Goal: Task Accomplishment & Management: Use online tool/utility

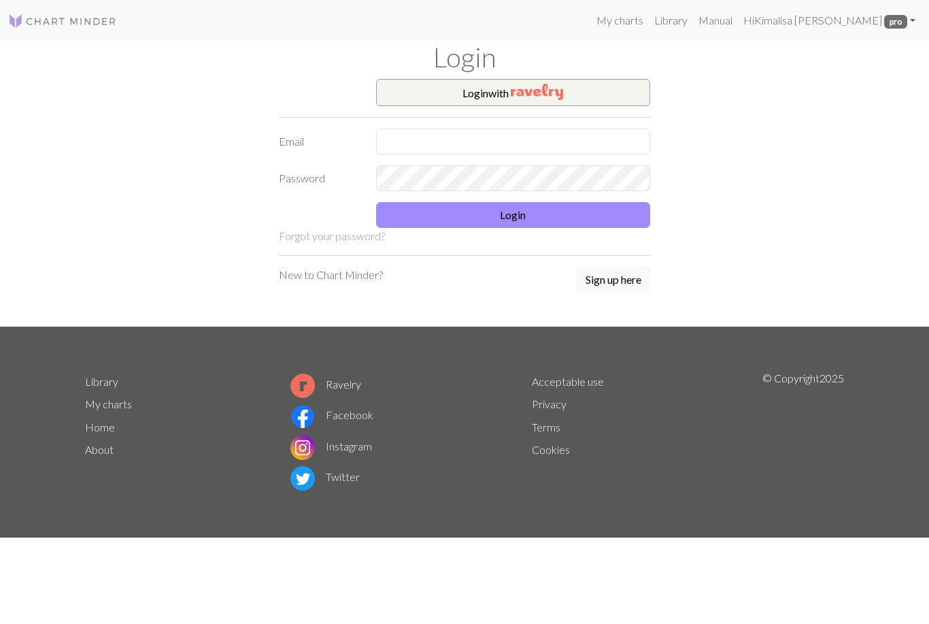
click at [693, 20] on link "Library" at bounding box center [671, 20] width 44 height 27
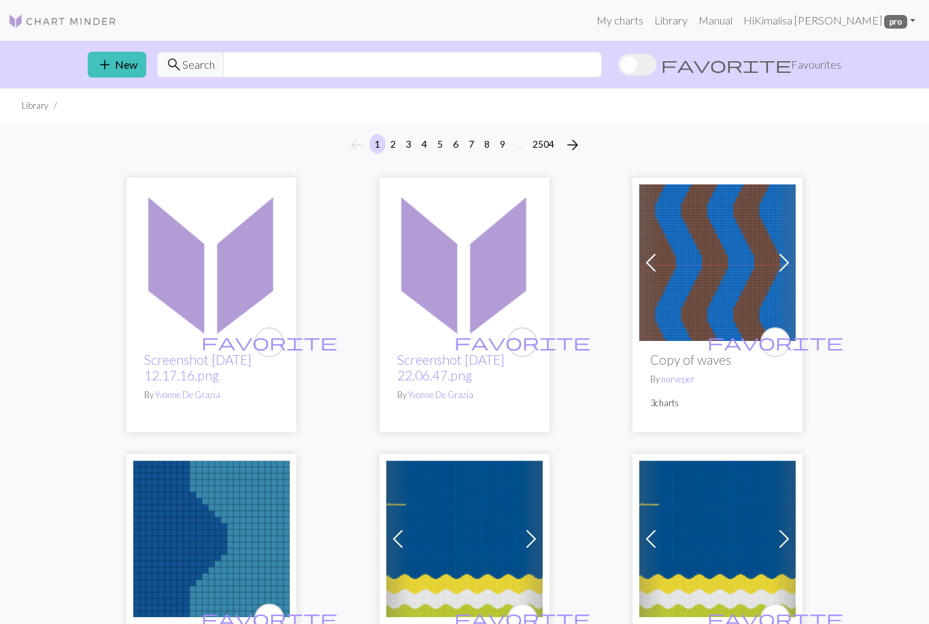
click at [816, 19] on link "Hi Kimalisa [PERSON_NAME] pro" at bounding box center [829, 20] width 183 height 27
click at [649, 22] on link "My charts" at bounding box center [620, 20] width 58 height 27
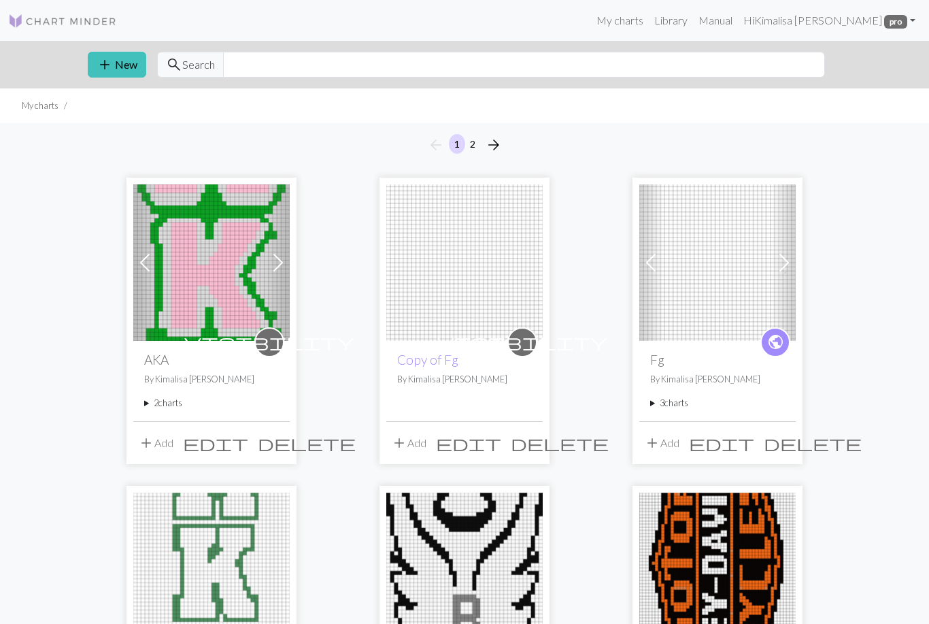
click at [248, 262] on img at bounding box center [211, 262] width 156 height 156
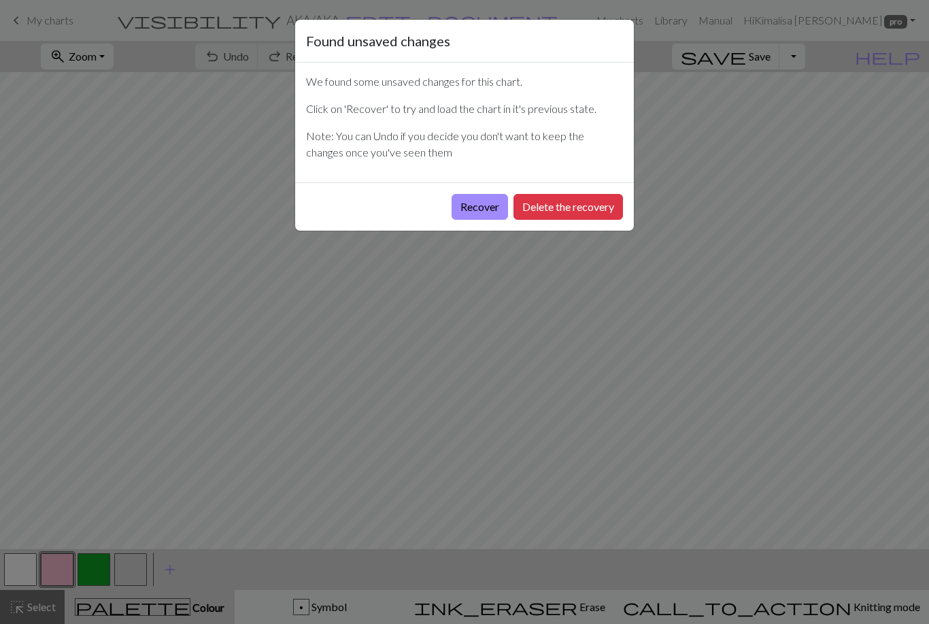
click at [471, 203] on button "Recover" at bounding box center [480, 207] width 56 height 26
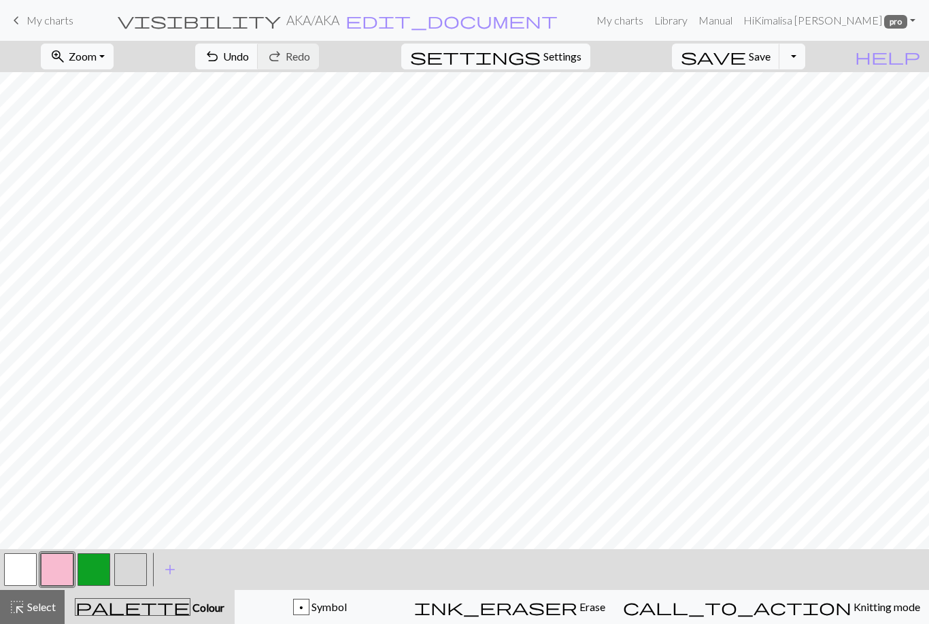
click at [145, 574] on button "button" at bounding box center [130, 569] width 33 height 33
click at [114, 56] on button "zoom_in Zoom Zoom" at bounding box center [77, 57] width 73 height 26
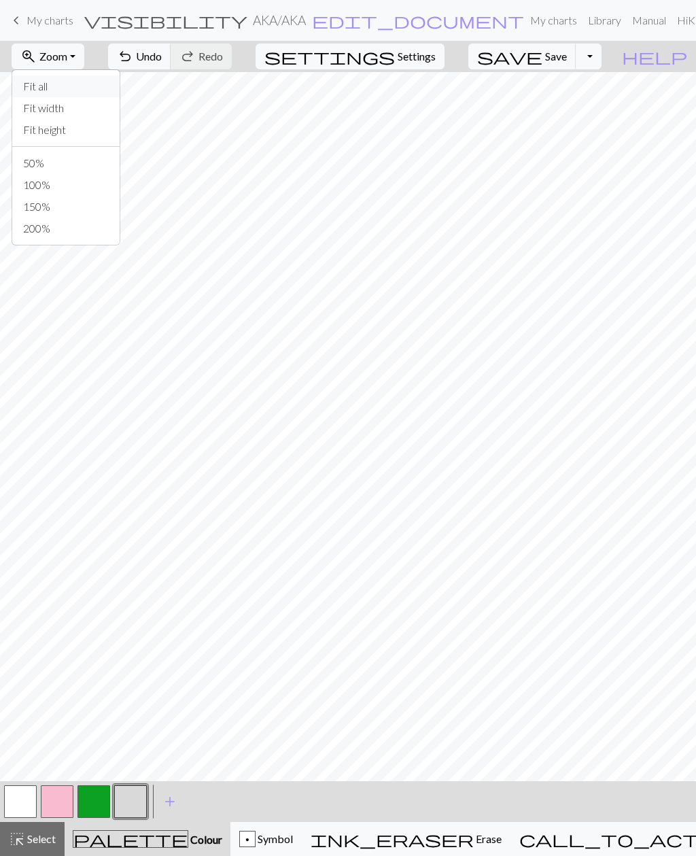
click at [80, 84] on button "Fit all" at bounding box center [65, 86] width 107 height 22
click at [103, 623] on button "button" at bounding box center [94, 802] width 33 height 33
click at [105, 623] on button "button" at bounding box center [94, 802] width 33 height 33
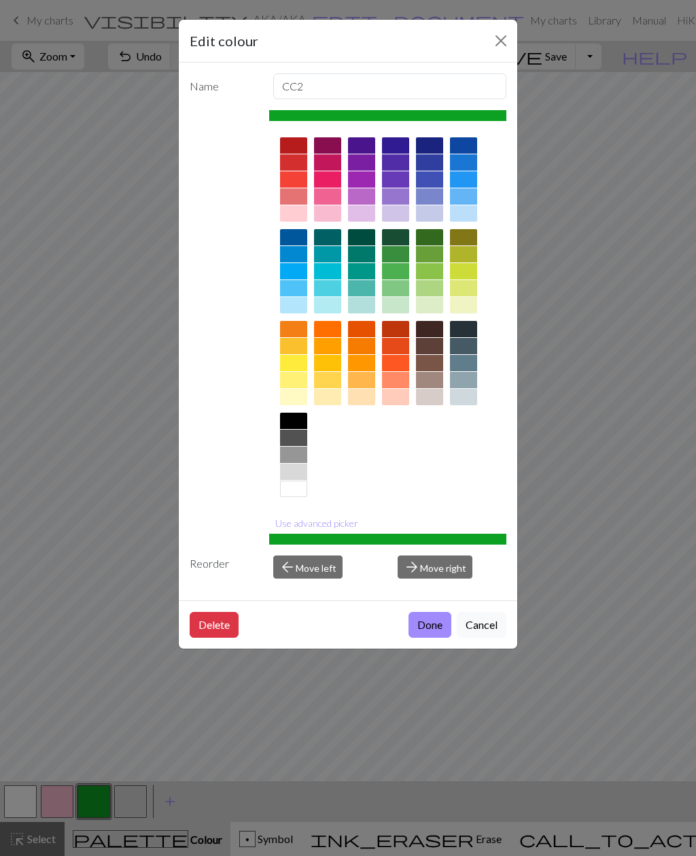
click at [640, 623] on div "Edit colour Name CC2 Use advanced picker Reorder arrow_back Move left arrow_for…" at bounding box center [348, 428] width 696 height 856
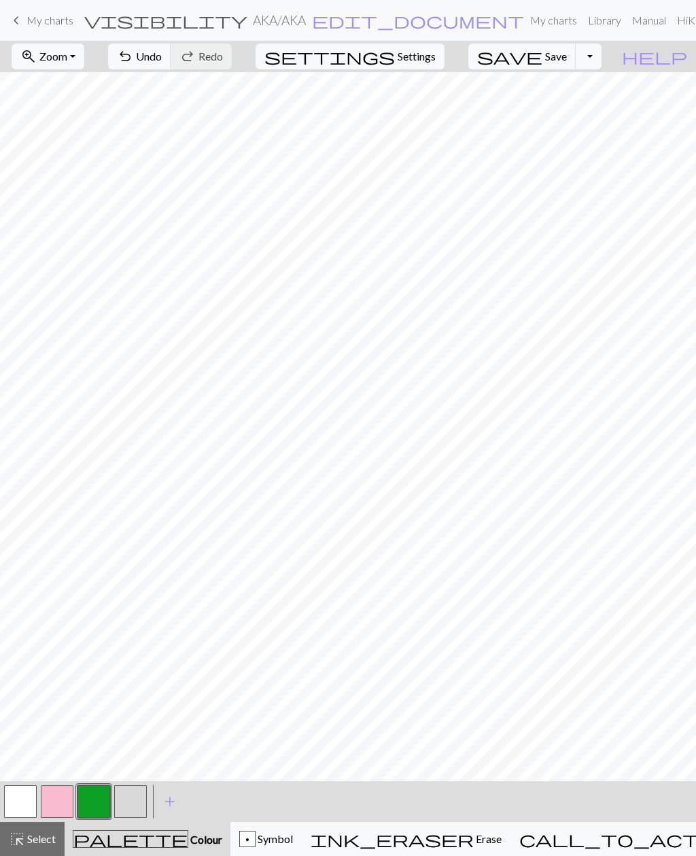
click at [143, 623] on button "button" at bounding box center [130, 802] width 33 height 33
click at [172, 623] on span "add" at bounding box center [170, 801] width 16 height 19
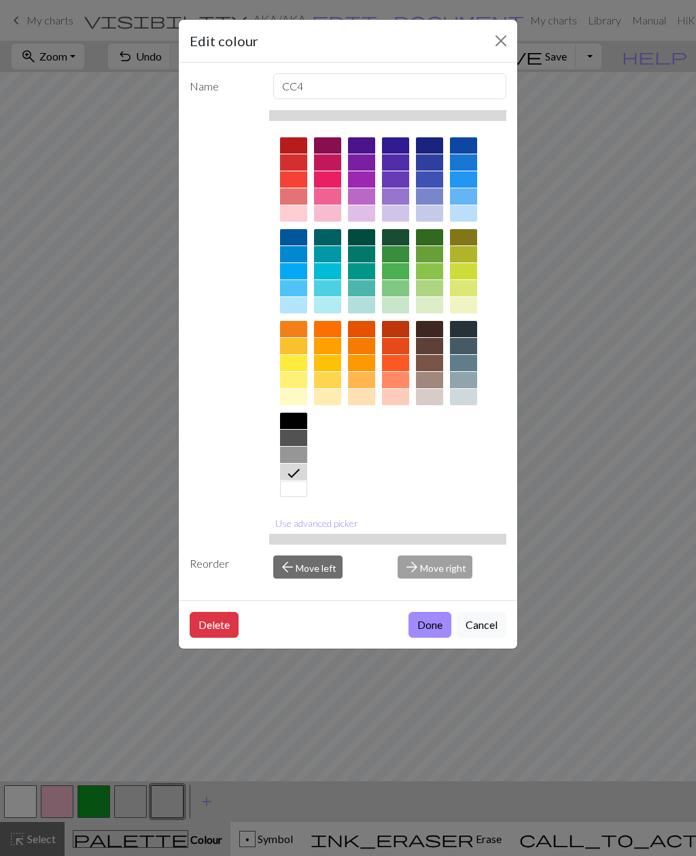
click at [343, 527] on button "Use advanced picker" at bounding box center [316, 523] width 95 height 21
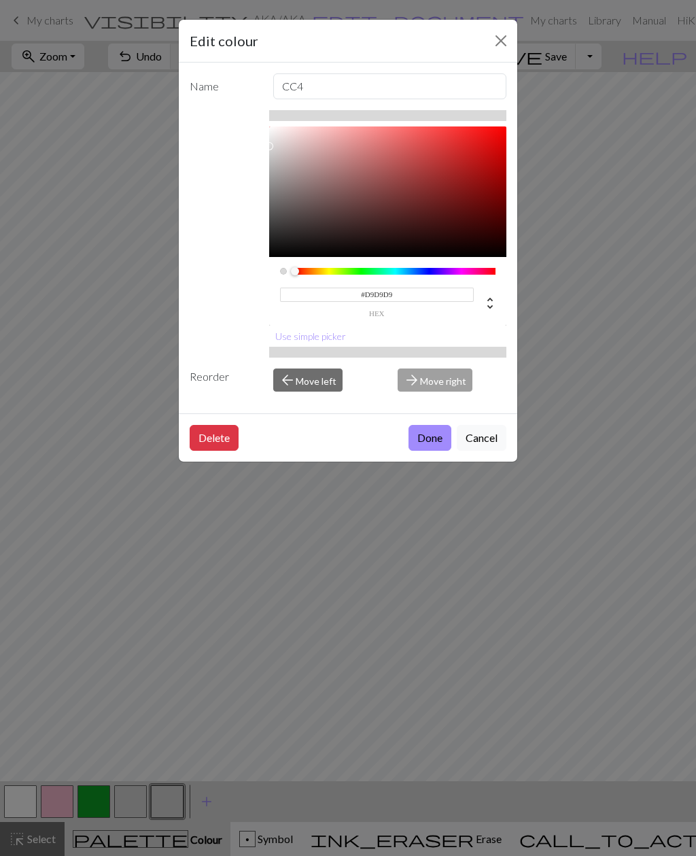
click at [486, 437] on button "Cancel" at bounding box center [482, 438] width 50 height 26
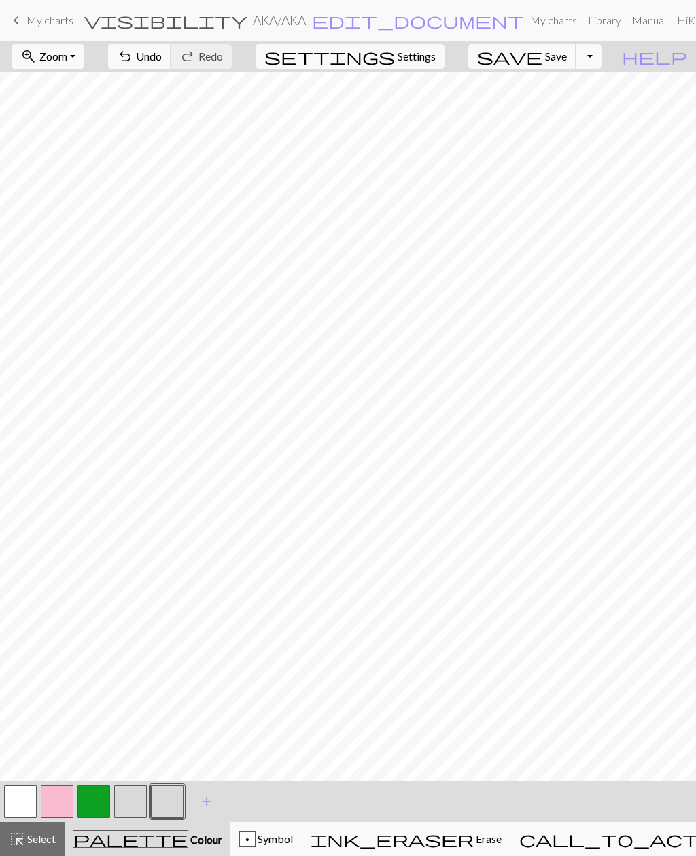
click at [177, 623] on button "button" at bounding box center [167, 802] width 33 height 33
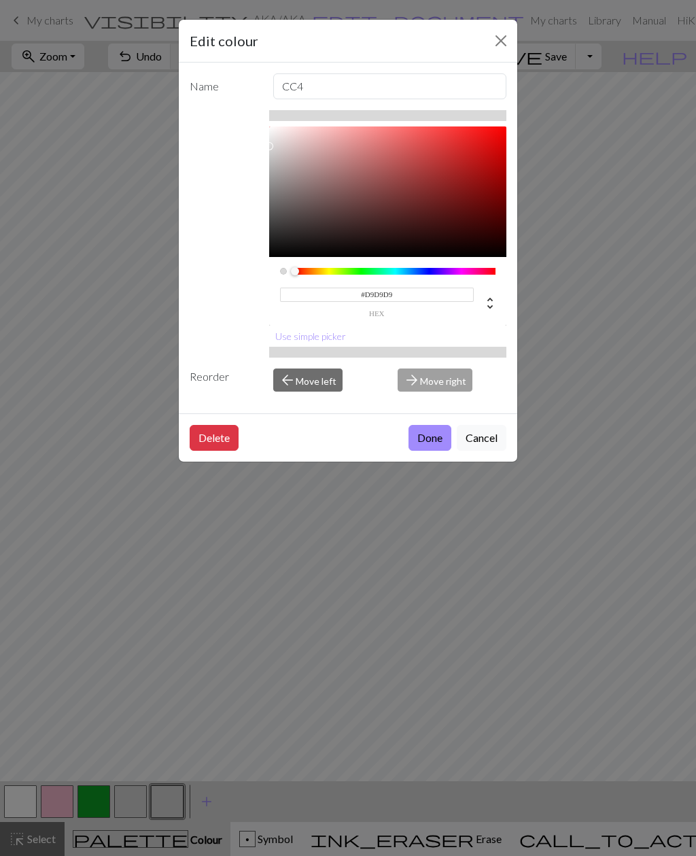
click at [326, 340] on button "Use simple picker" at bounding box center [310, 336] width 83 height 21
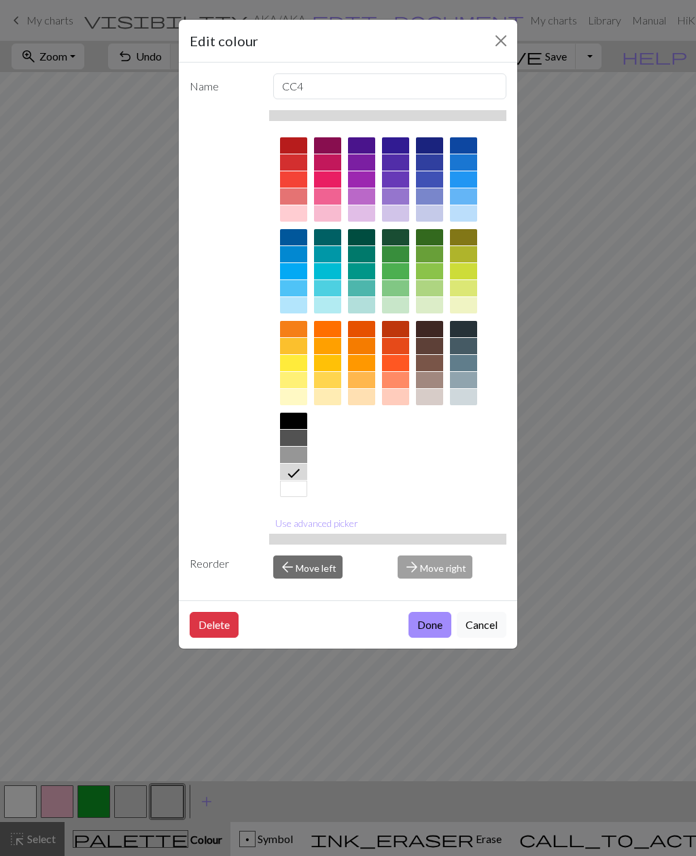
click at [296, 210] on div at bounding box center [293, 213] width 27 height 16
click at [435, 623] on button "Done" at bounding box center [430, 625] width 43 height 26
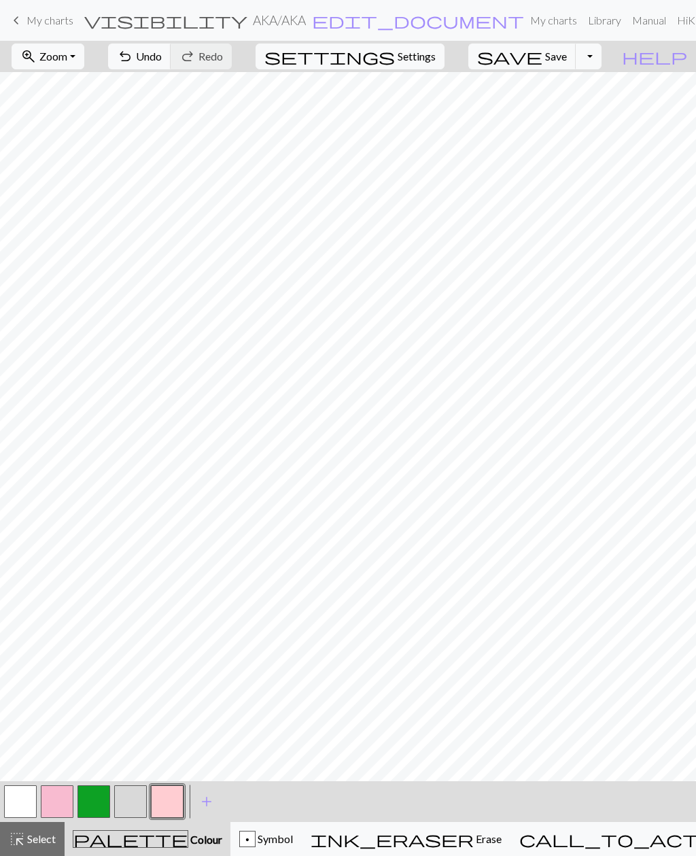
click at [209, 623] on span "add" at bounding box center [207, 801] width 16 height 19
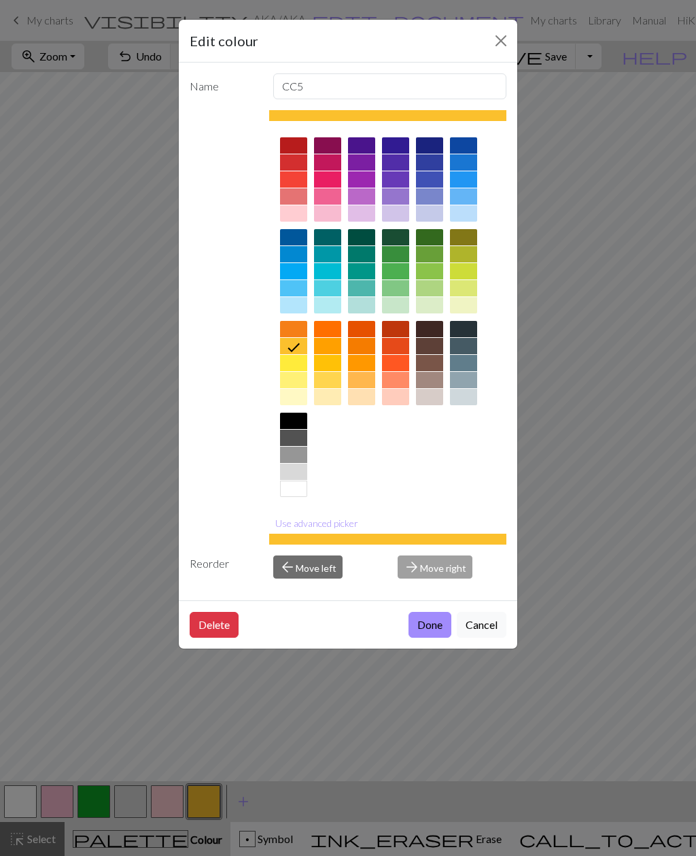
click at [400, 256] on div at bounding box center [395, 254] width 27 height 16
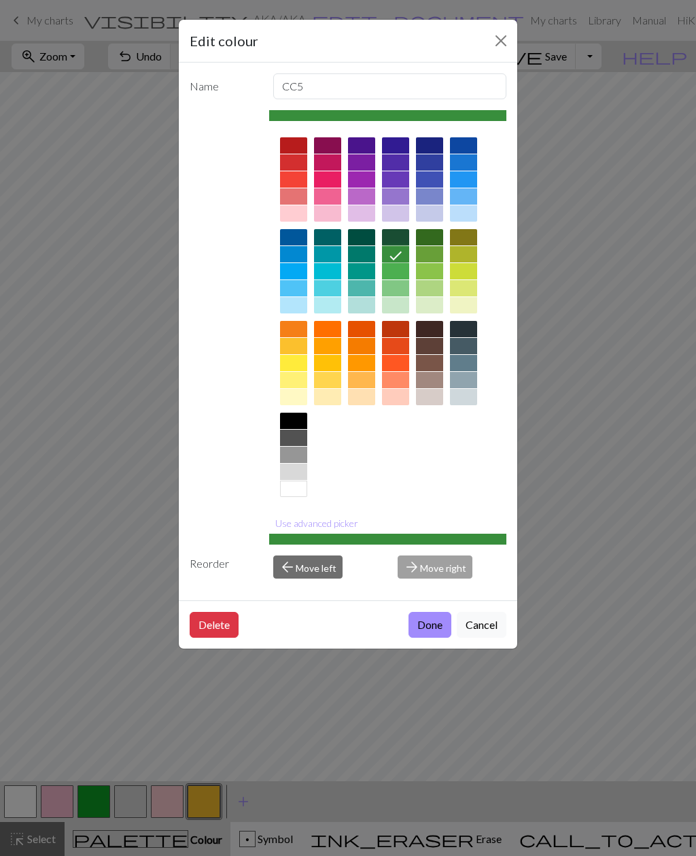
click at [436, 623] on button "Done" at bounding box center [430, 625] width 43 height 26
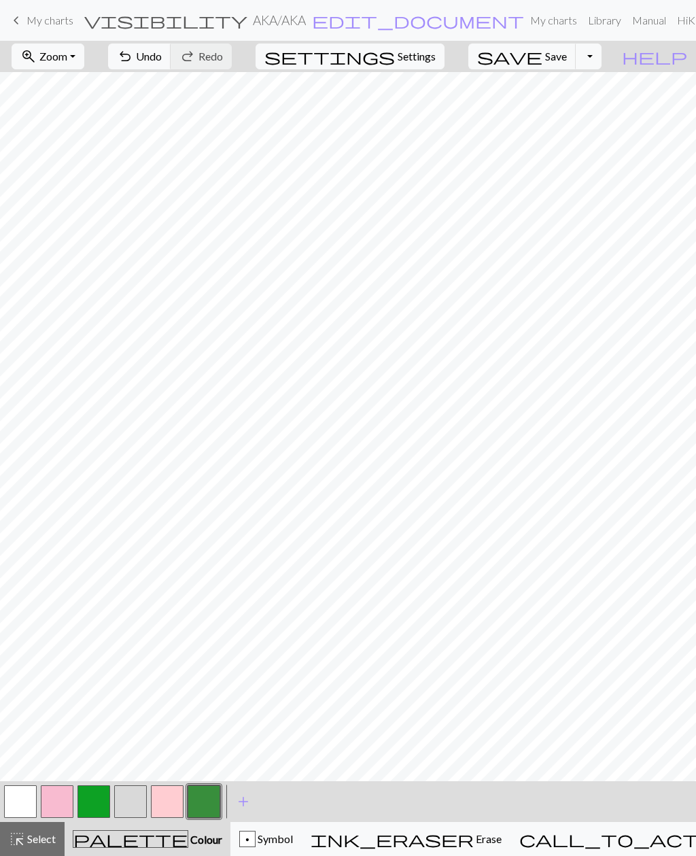
click at [104, 623] on button "button" at bounding box center [94, 802] width 33 height 33
click at [99, 623] on button "button" at bounding box center [94, 802] width 33 height 33
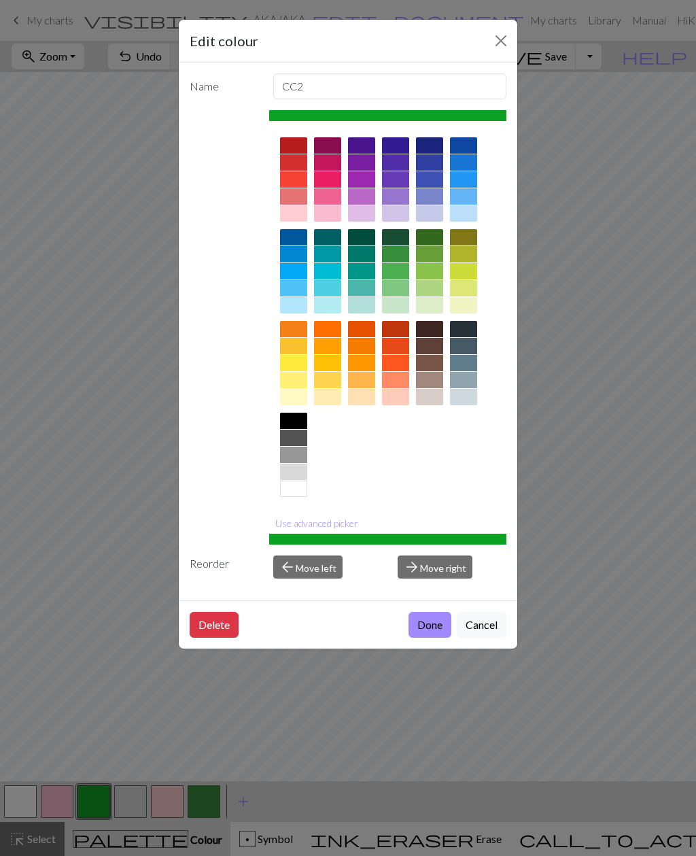
click at [486, 623] on button "Cancel" at bounding box center [482, 625] width 50 height 26
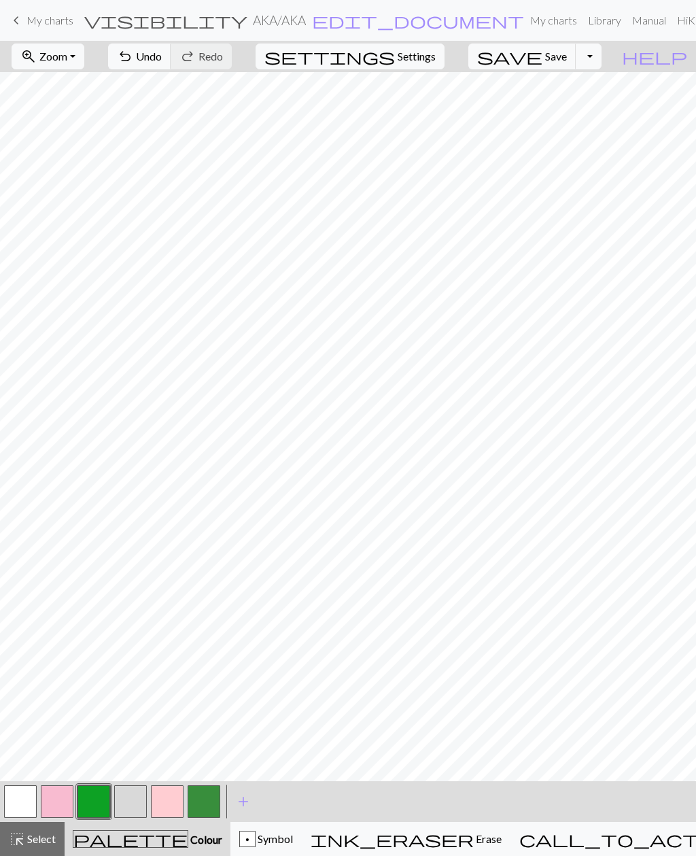
click at [61, 623] on button "button" at bounding box center [57, 802] width 33 height 33
click at [63, 623] on button "button" at bounding box center [57, 802] width 33 height 33
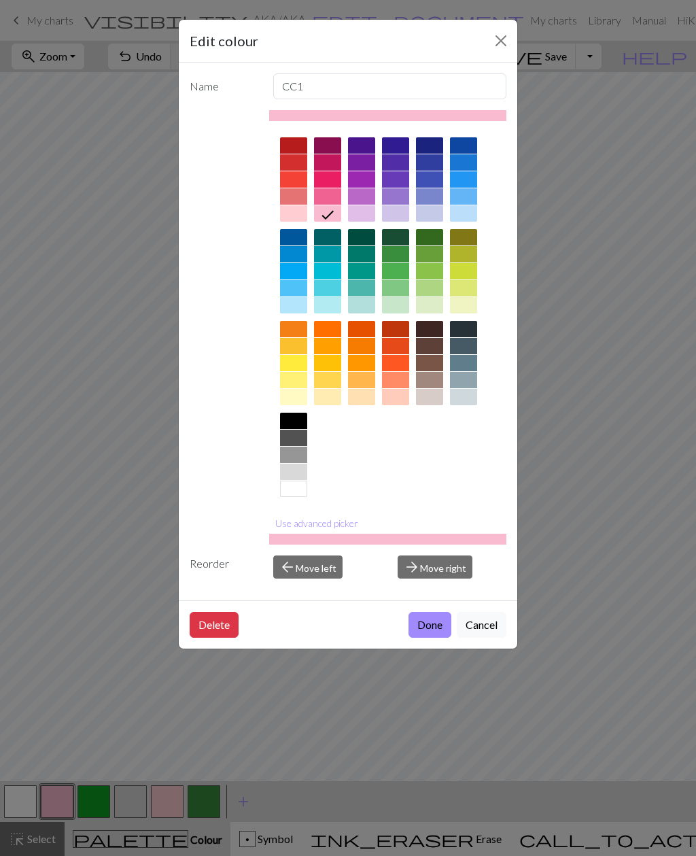
click at [486, 623] on button "Cancel" at bounding box center [482, 625] width 50 height 26
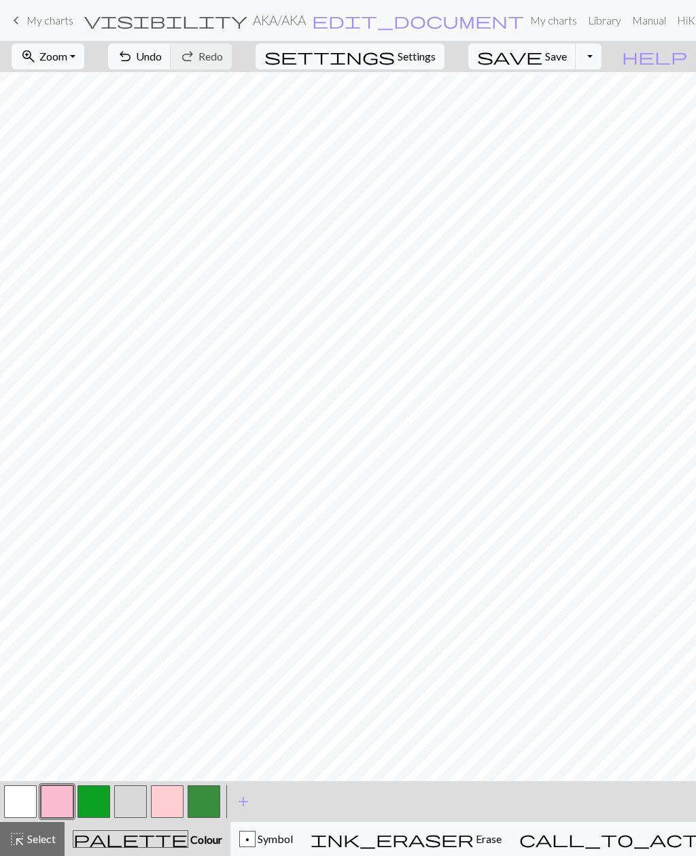
click at [104, 623] on button "button" at bounding box center [94, 802] width 33 height 33
click at [106, 623] on button "button" at bounding box center [94, 802] width 33 height 33
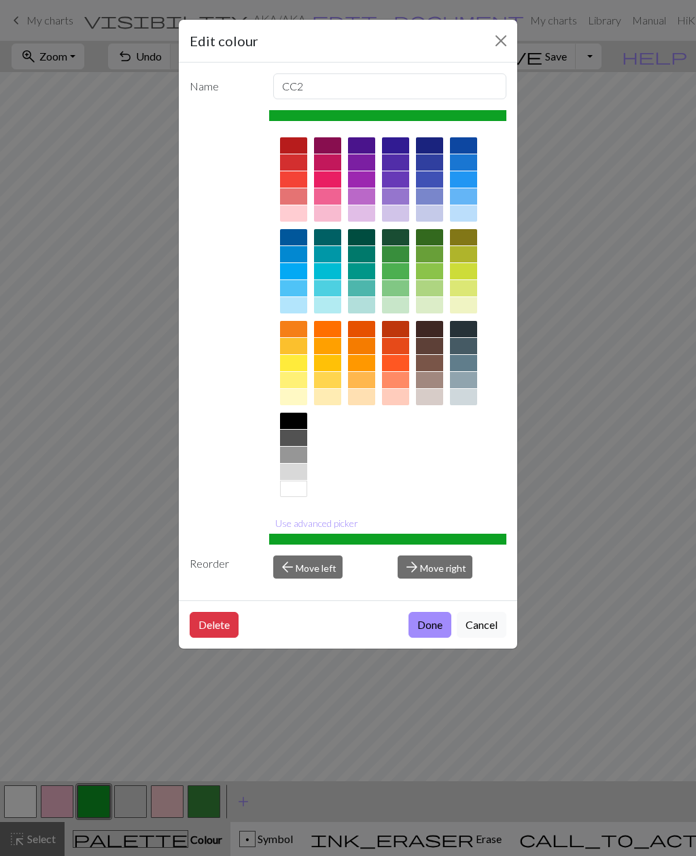
click at [593, 556] on div "Edit colour Name CC2 Use advanced picker Reorder arrow_back Move left arrow_for…" at bounding box center [348, 428] width 696 height 856
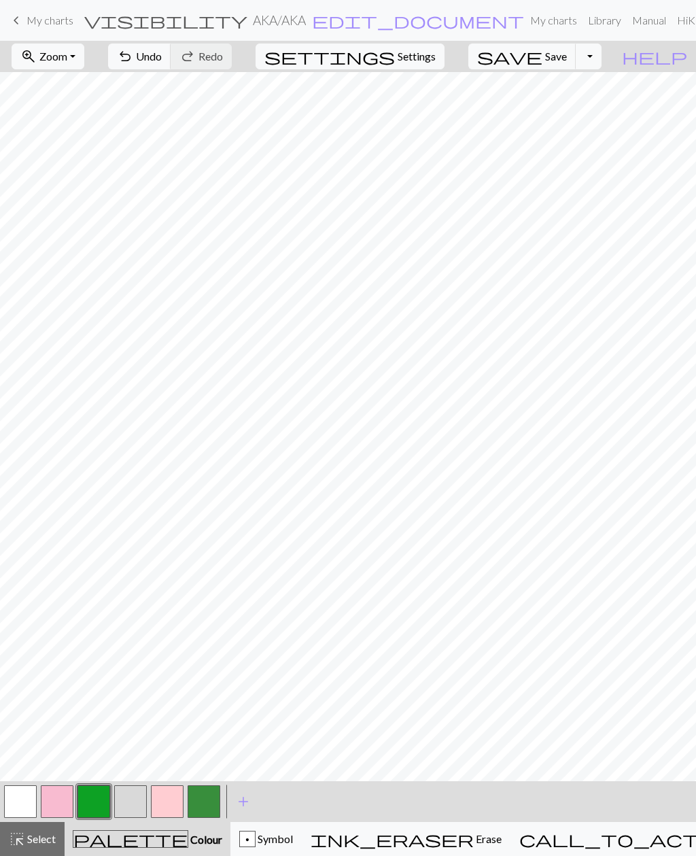
click at [141, 623] on button "button" at bounding box center [130, 802] width 33 height 33
click at [137, 623] on button "button" at bounding box center [130, 802] width 33 height 33
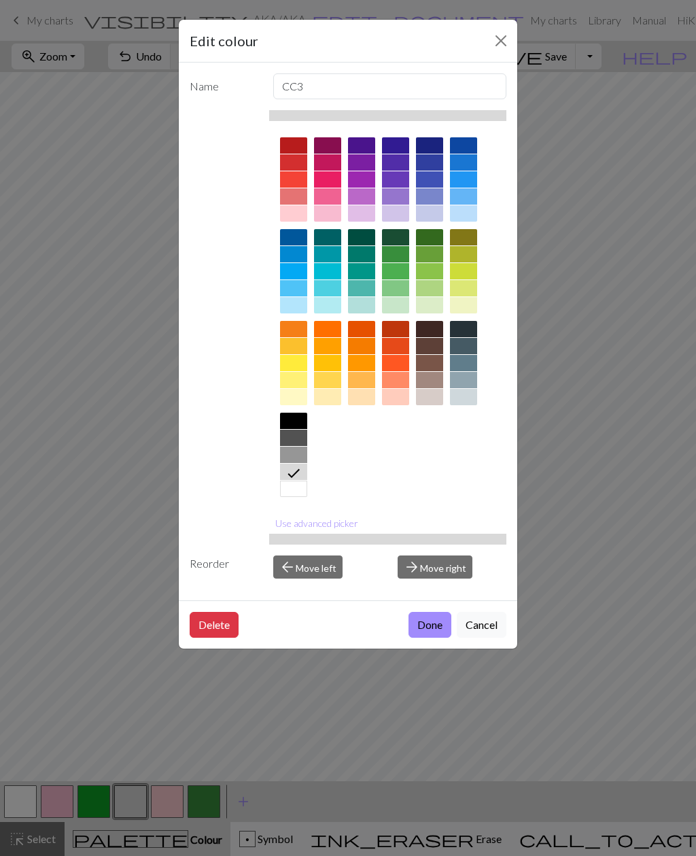
click at [175, 623] on div "Edit colour Name CC3 Use advanced picker Reorder arrow_back Move left arrow_for…" at bounding box center [348, 428] width 696 height 856
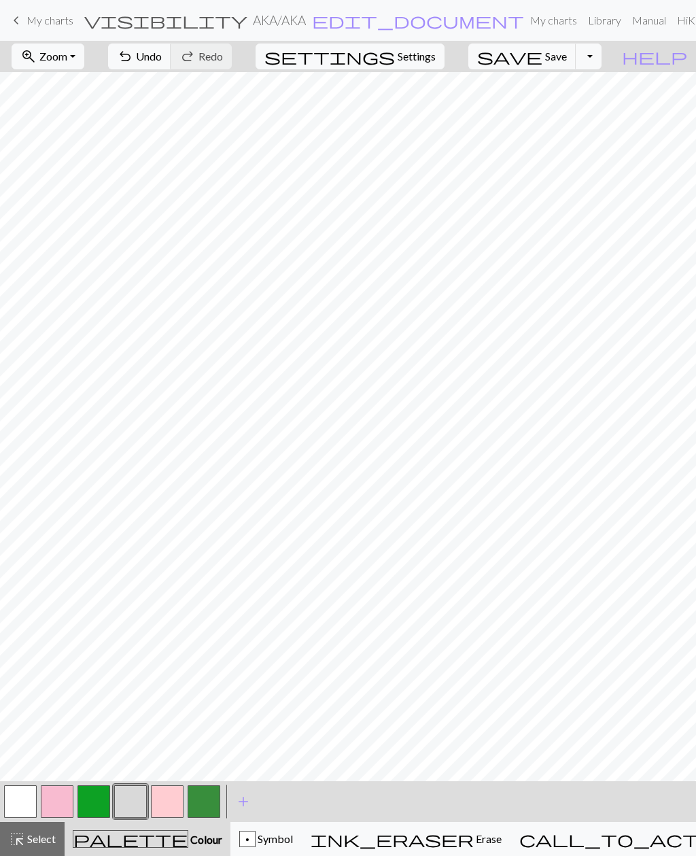
click at [178, 623] on button "button" at bounding box center [167, 802] width 33 height 33
click at [177, 623] on button "button" at bounding box center [167, 802] width 33 height 33
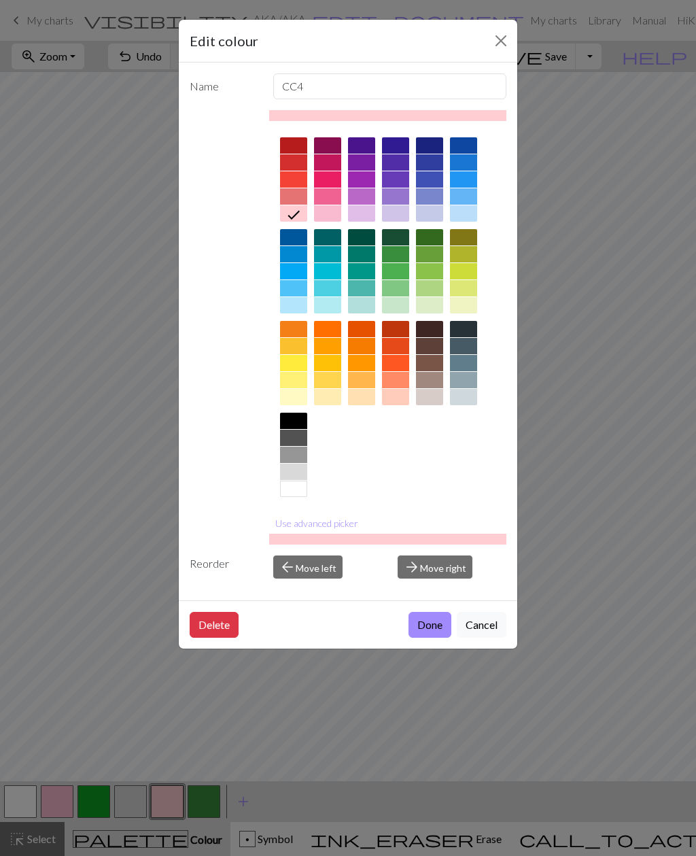
click at [67, 623] on div "Edit colour Name CC4 Use advanced picker Reorder arrow_back Move left arrow_for…" at bounding box center [348, 428] width 696 height 856
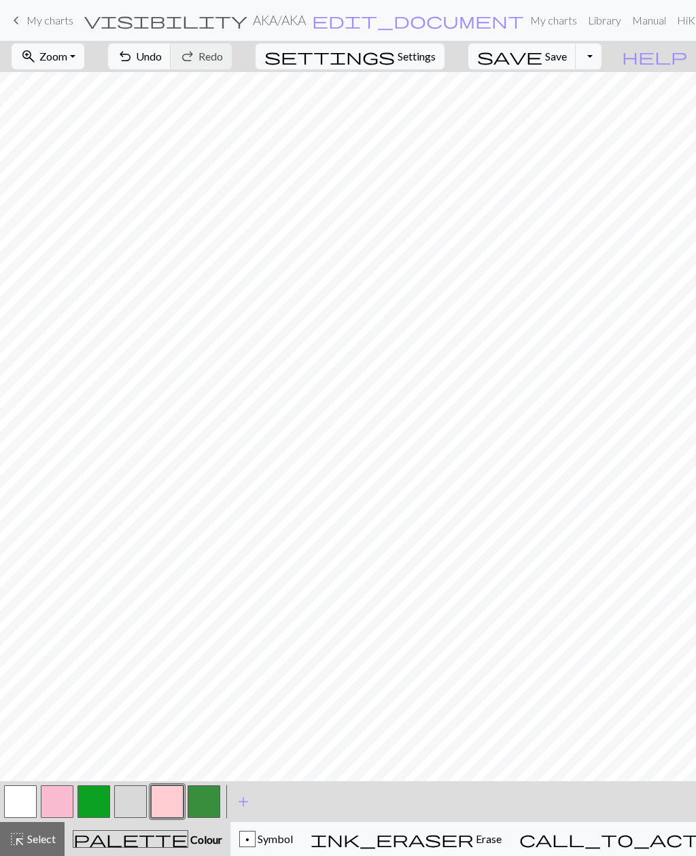
click at [72, 623] on button "button" at bounding box center [57, 802] width 33 height 33
click at [70, 623] on button "button" at bounding box center [57, 802] width 33 height 33
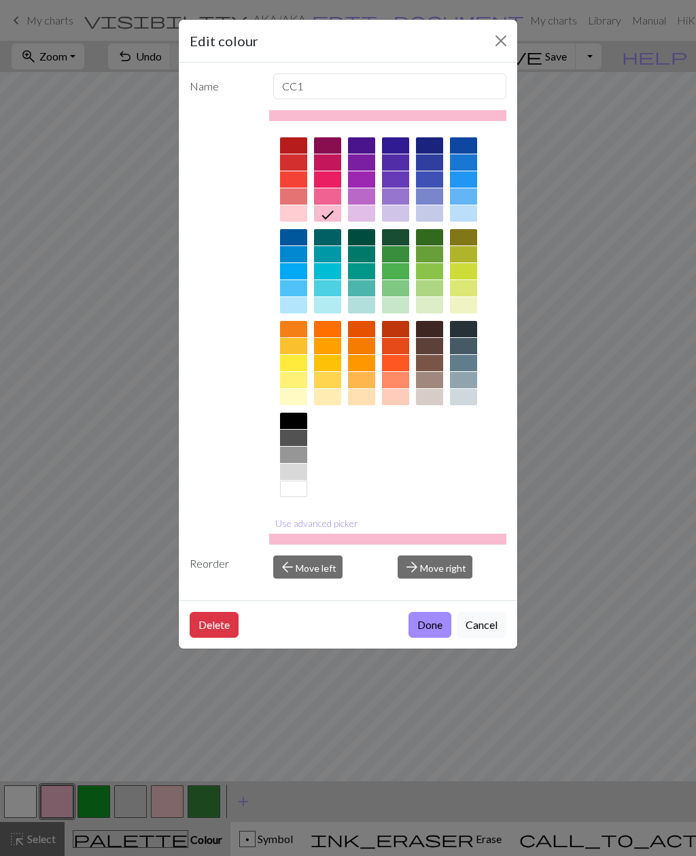
click at [586, 536] on div "Edit colour Name CC1 Use advanced picker Reorder arrow_back Move left arrow_for…" at bounding box center [348, 428] width 696 height 856
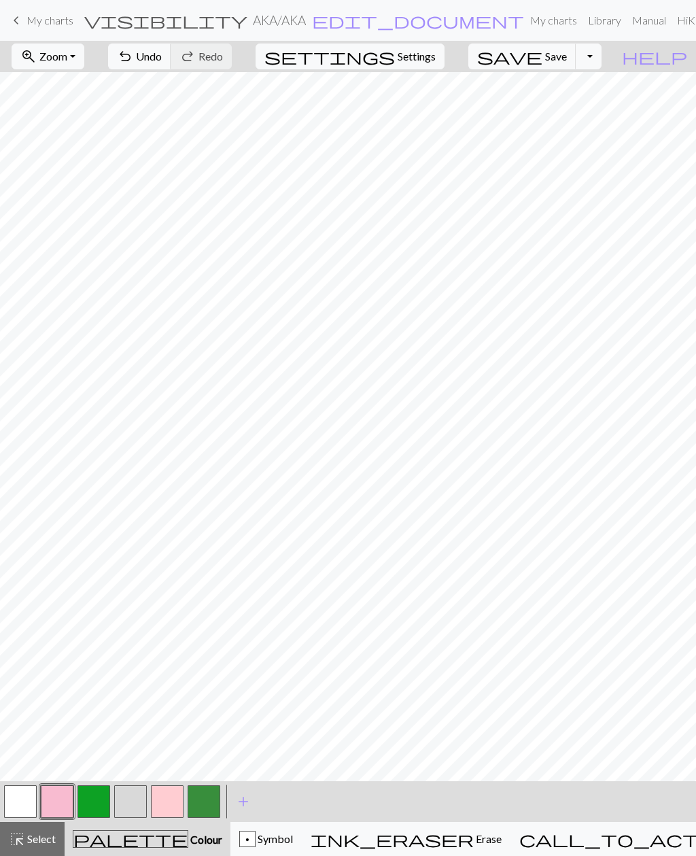
click at [135, 623] on button "button" at bounding box center [130, 802] width 33 height 33
click at [92, 623] on button "button" at bounding box center [94, 802] width 33 height 33
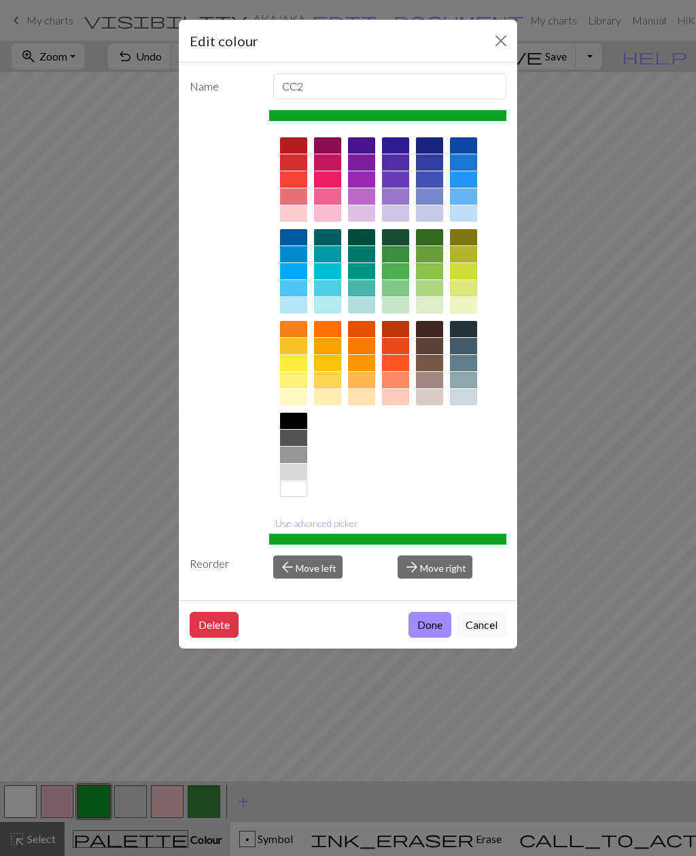
click at [324, 216] on div at bounding box center [327, 213] width 27 height 16
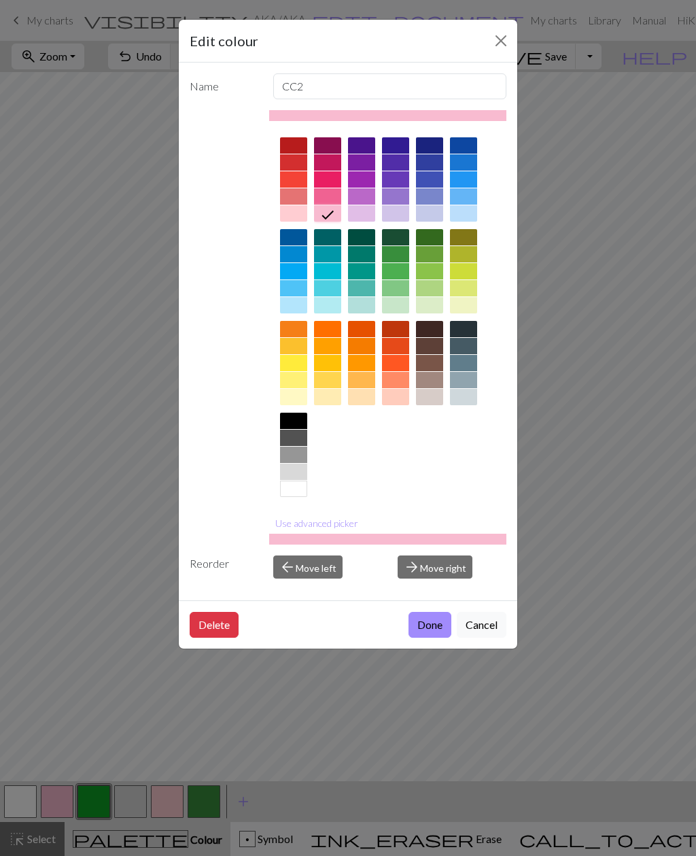
click at [324, 216] on icon at bounding box center [328, 215] width 16 height 16
click at [428, 623] on button "Done" at bounding box center [430, 625] width 43 height 26
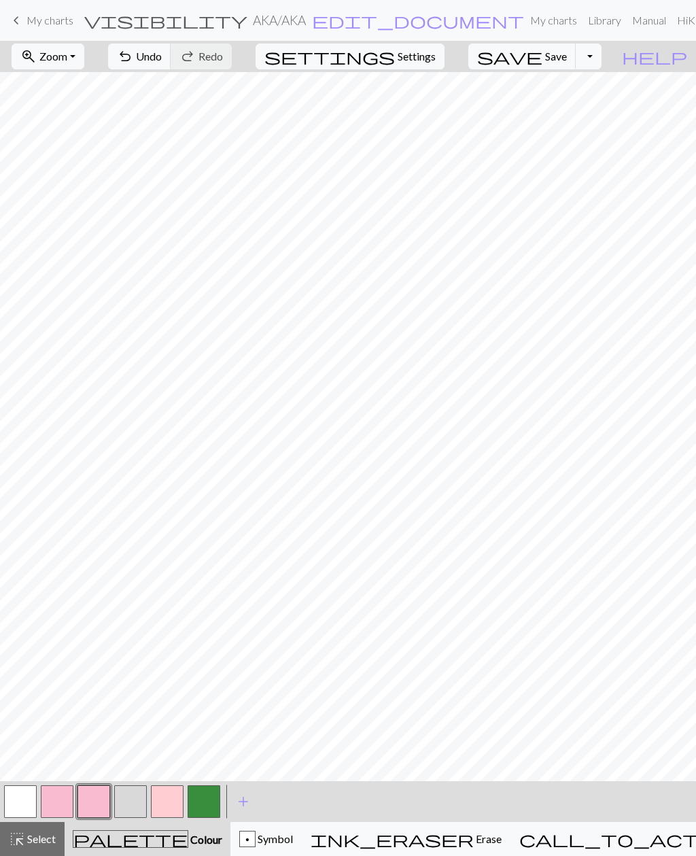
click at [61, 623] on button "button" at bounding box center [57, 802] width 33 height 33
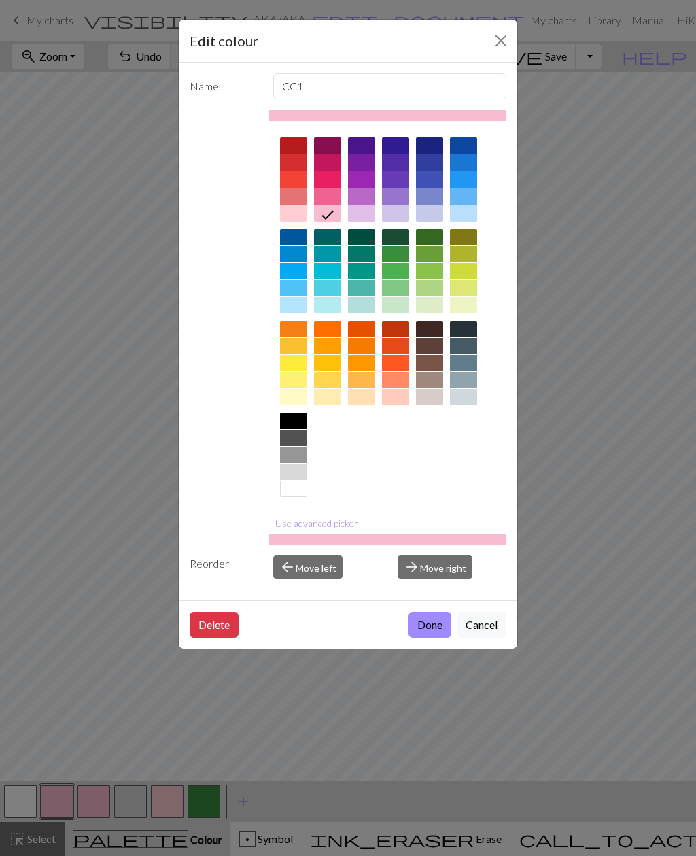
click at [396, 276] on div at bounding box center [395, 271] width 27 height 16
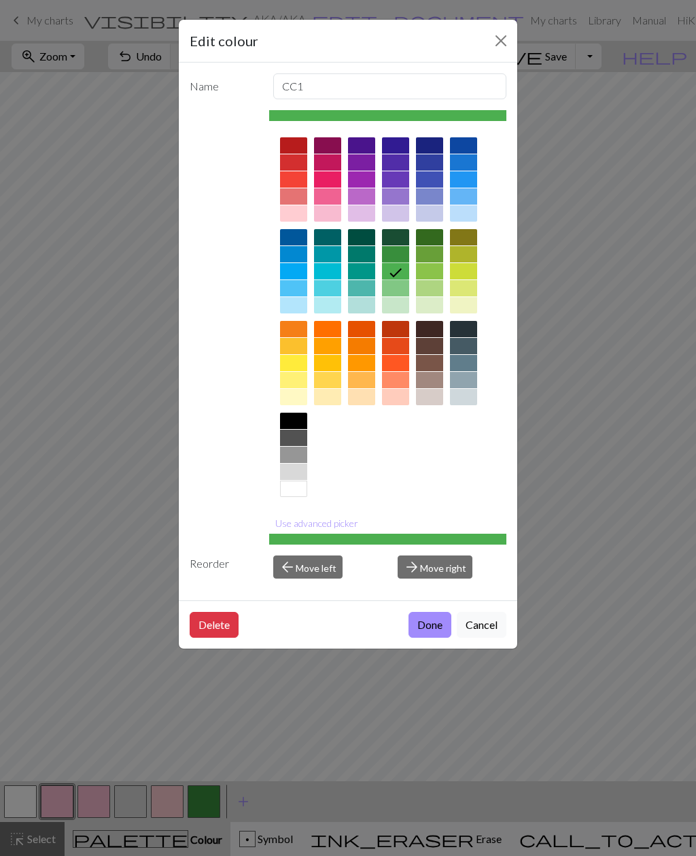
click at [433, 623] on button "Done" at bounding box center [430, 625] width 43 height 26
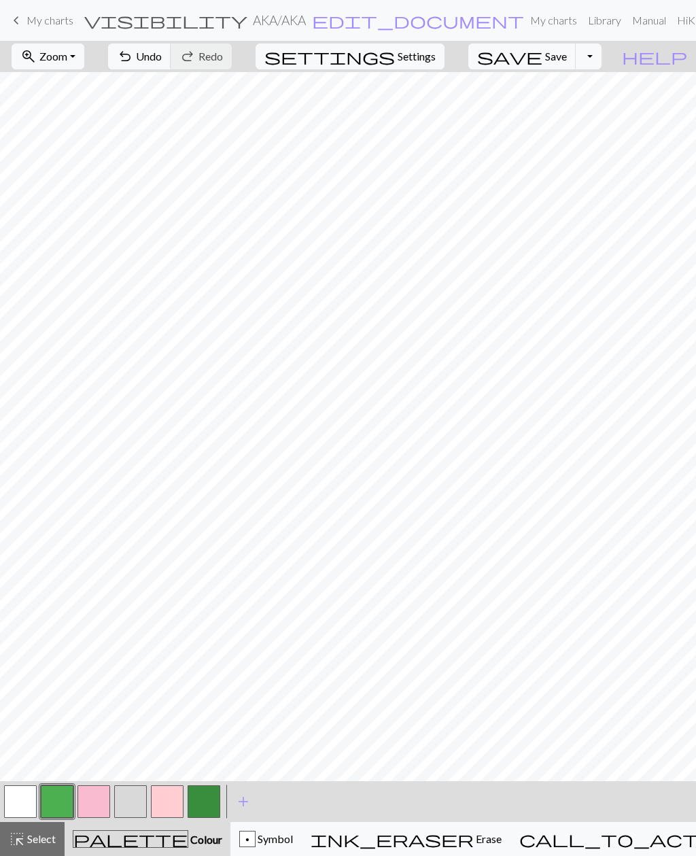
click at [136, 623] on button "button" at bounding box center [130, 802] width 33 height 33
click at [131, 623] on button "button" at bounding box center [130, 802] width 33 height 33
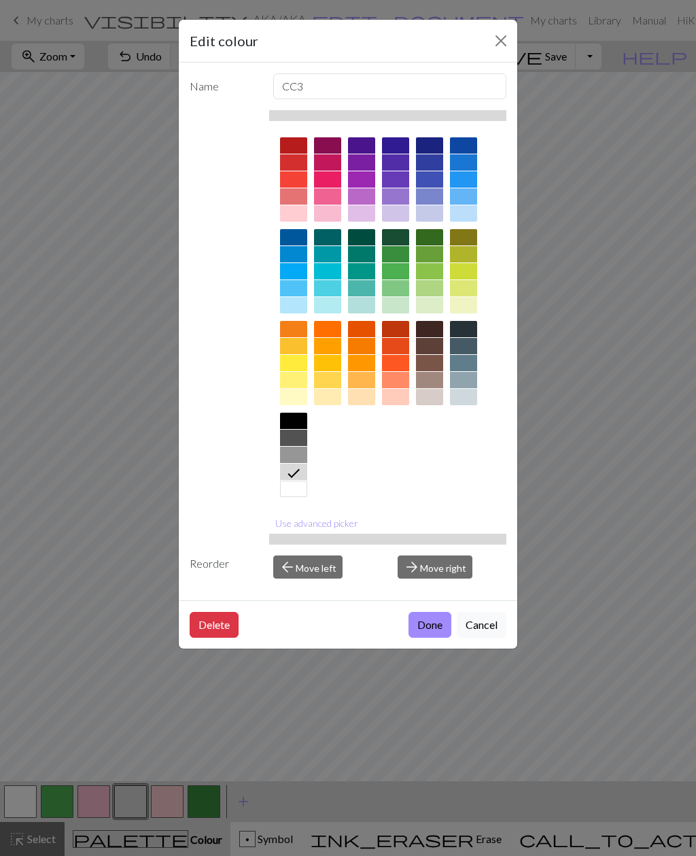
click at [294, 491] on div at bounding box center [293, 489] width 27 height 16
click at [427, 623] on button "Done" at bounding box center [430, 625] width 43 height 26
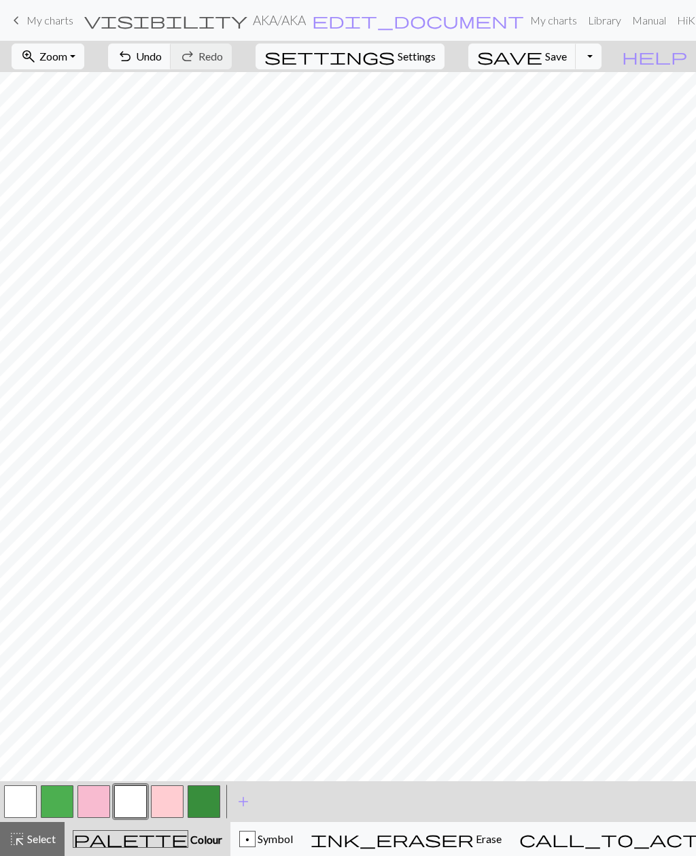
click at [436, 59] on span "Settings" at bounding box center [417, 56] width 38 height 16
select select "aran"
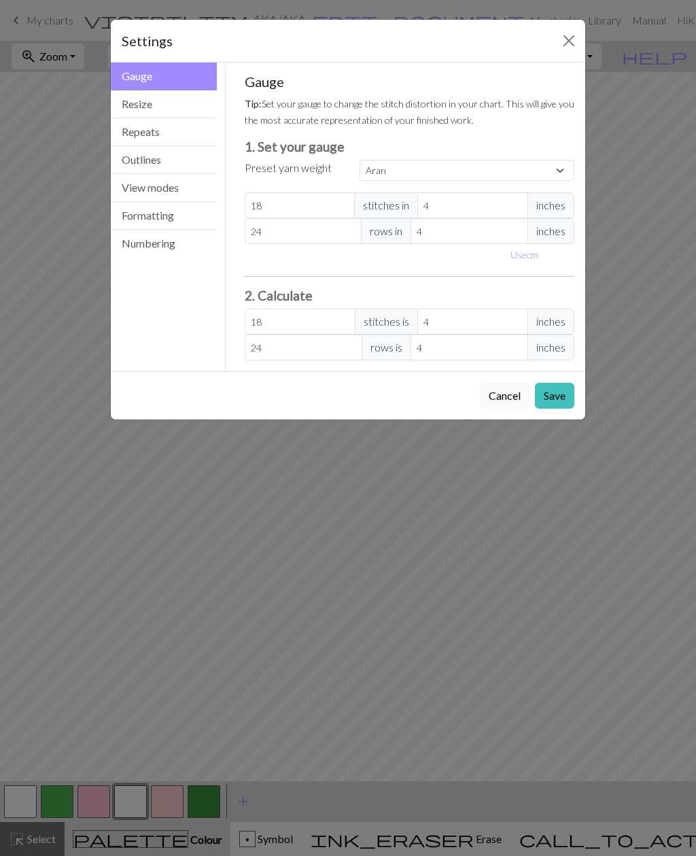
click at [184, 191] on button "View modes" at bounding box center [164, 188] width 106 height 28
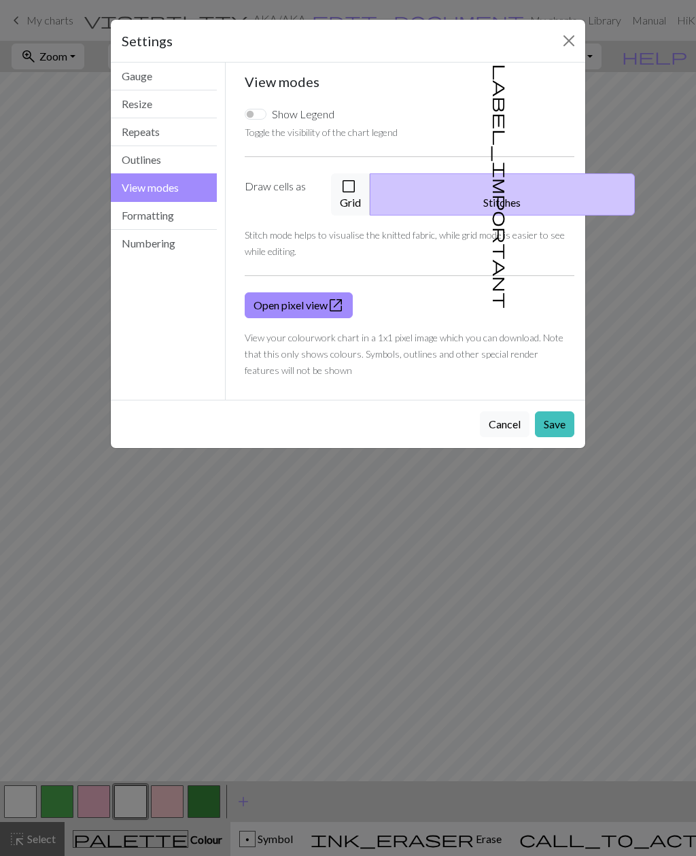
click at [248, 118] on input "Show Legend" at bounding box center [256, 114] width 22 height 11
checkbox input "true"
click at [357, 188] on span "check_box_outline_blank" at bounding box center [349, 186] width 16 height 19
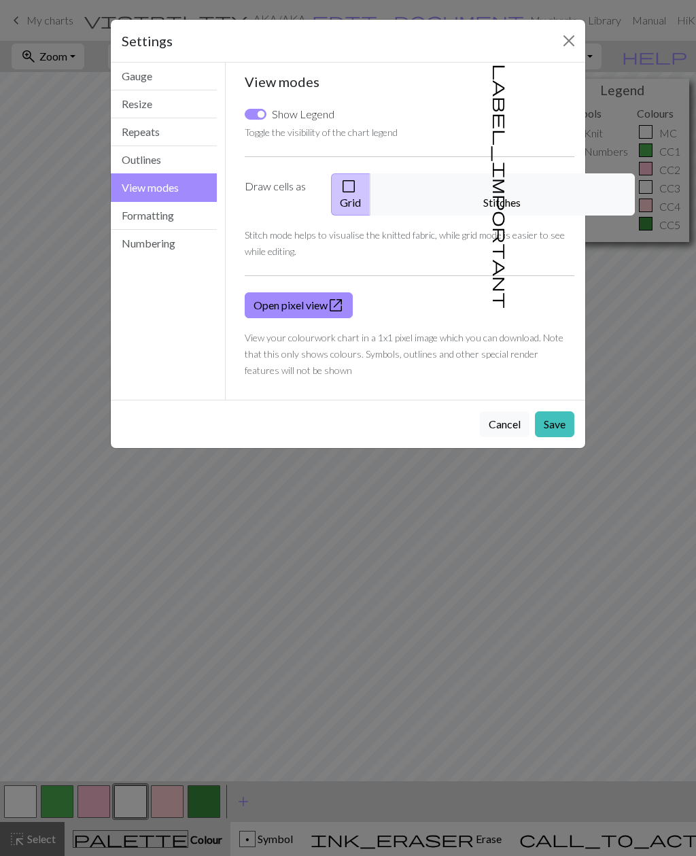
click at [559, 411] on button "Save" at bounding box center [554, 424] width 39 height 26
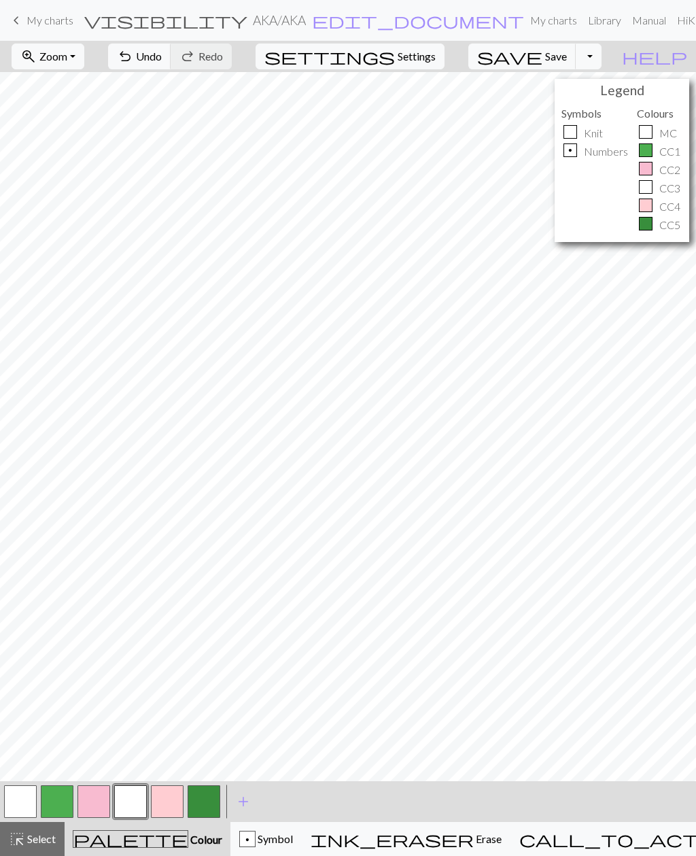
click at [650, 188] on div at bounding box center [646, 187] width 14 height 14
click at [428, 61] on span "Settings" at bounding box center [417, 56] width 38 height 16
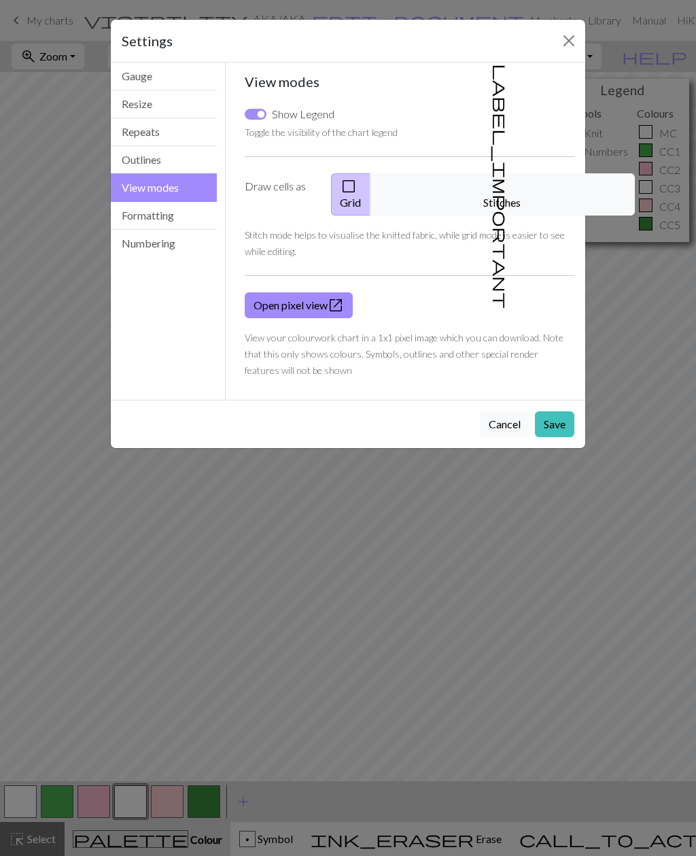
click at [254, 118] on input "Show Legend" at bounding box center [256, 114] width 22 height 11
checkbox input "false"
click at [571, 44] on button "Close" at bounding box center [569, 41] width 22 height 22
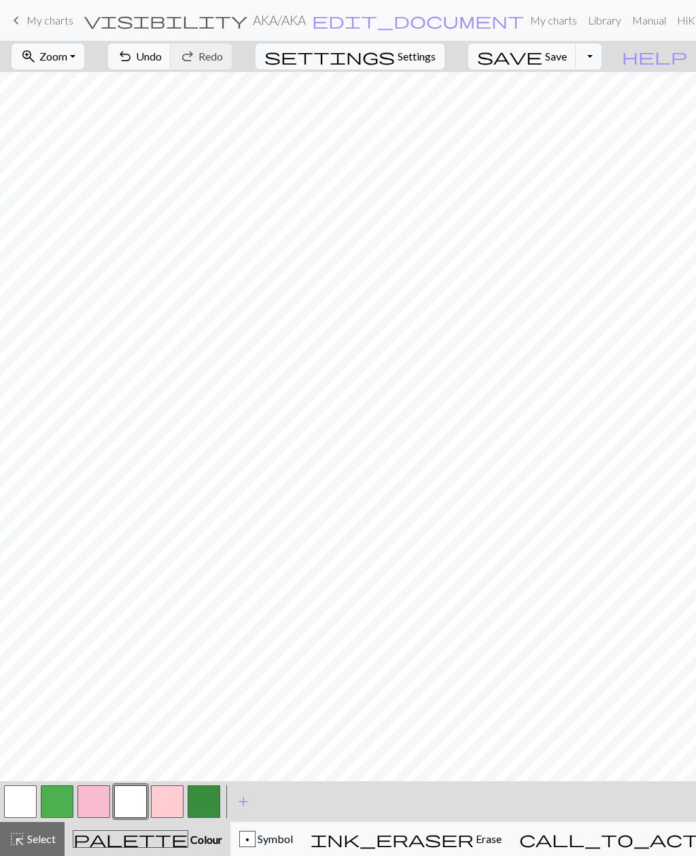
click at [107, 623] on button "button" at bounding box center [94, 802] width 33 height 33
click at [137, 623] on button "button" at bounding box center [130, 802] width 33 height 33
click at [602, 58] on button "Toggle Dropdown" at bounding box center [589, 57] width 26 height 26
click at [571, 109] on button "save_alt Download" at bounding box center [489, 108] width 224 height 22
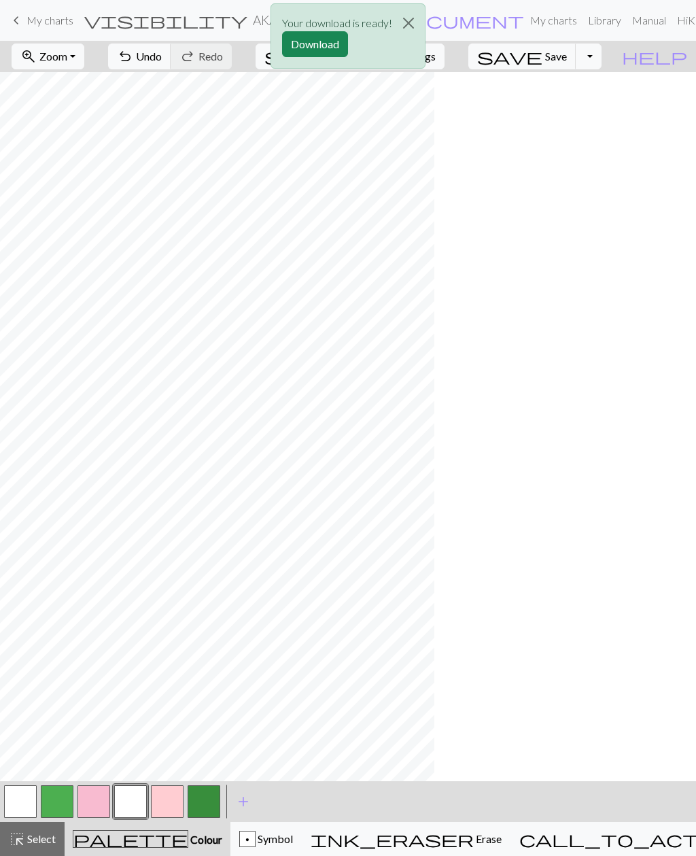
click at [322, 46] on button "Download" at bounding box center [315, 44] width 66 height 26
